Goal: Information Seeking & Learning: Learn about a topic

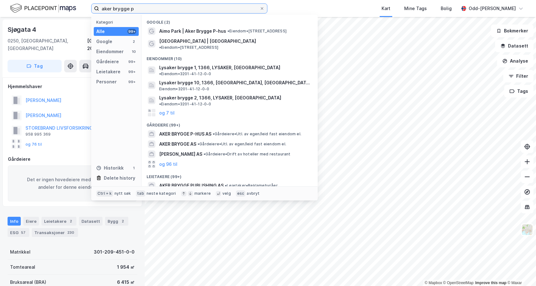
click at [150, 7] on input "aker brygge p" at bounding box center [179, 8] width 160 height 9
drag, startPoint x: 58, startPoint y: 8, endPoint x: 52, endPoint y: 8, distance: 6.4
click at [52, 8] on div "aker brygge p Kategori Alle 99+ Google 2 Eiendommer 10 Gårdeiere 99+ Leietakere…" at bounding box center [268, 8] width 536 height 17
paste input "[PERSON_NAME] 35 AS"
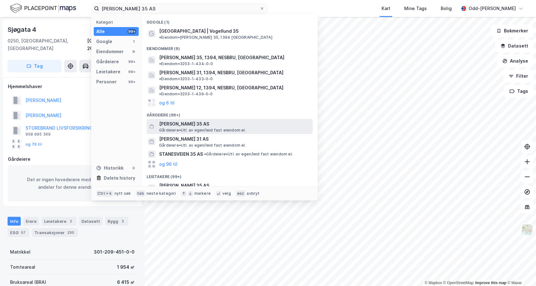
click at [203, 128] on span "Gårdeiere • Utl. av egen/leid fast eiendom el." at bounding box center [202, 130] width 87 height 5
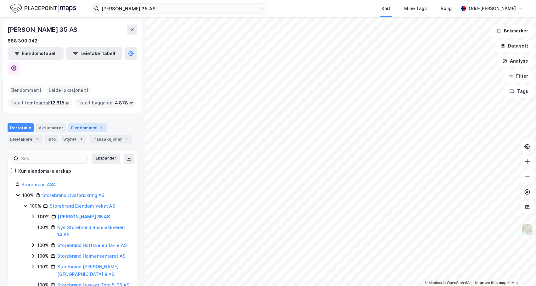
click at [80, 123] on div "Eiendommer 1" at bounding box center [87, 127] width 39 height 9
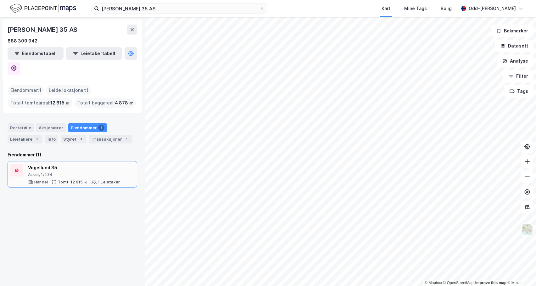
click at [55, 164] on div "[PERSON_NAME] 35 Asker, 1/434 Handel Tomt: 12 615 ㎡ 1 Leietaker" at bounding box center [74, 174] width 92 height 21
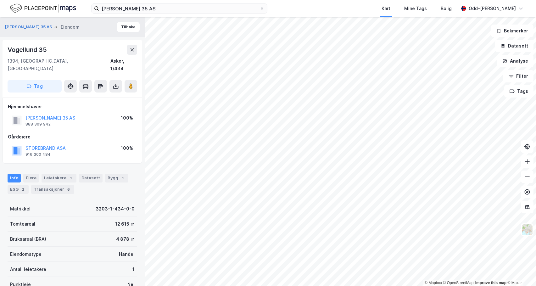
scroll to position [0, 0]
click at [148, 12] on input "[PERSON_NAME] 35 AS" at bounding box center [179, 8] width 160 height 9
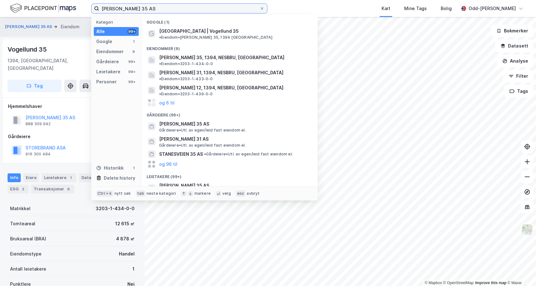
drag, startPoint x: 141, startPoint y: 9, endPoint x: 68, endPoint y: 8, distance: 73.3
click at [68, 8] on div "Vogellund 35 AS Kategori Alle 99+ Google 1 Eiendommer 9 Gårdeiere 99+ Leietaker…" at bounding box center [268, 8] width 536 height 17
paste input "[STREET_ADDRESS]"
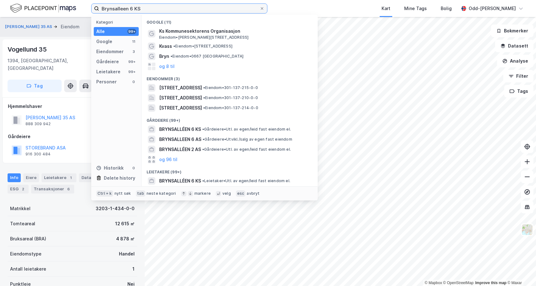
type input "Brynsalleen 6 KS"
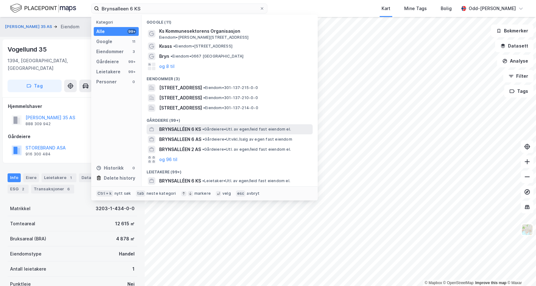
click at [186, 128] on span "BRYNSALLÉEN 6 KS" at bounding box center [180, 129] width 42 height 8
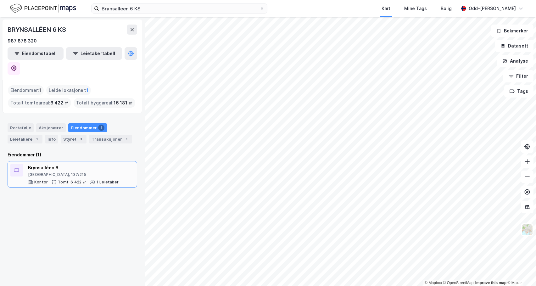
click at [61, 164] on div "Brynsalléen 6" at bounding box center [73, 168] width 91 height 8
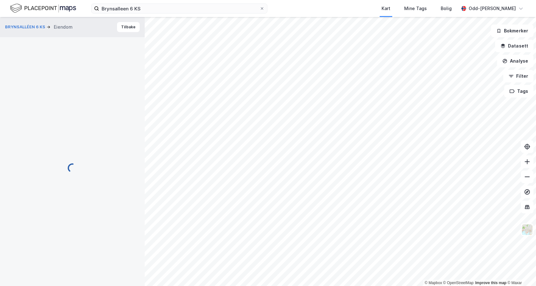
scroll to position [0, 0]
